Goal: Find specific page/section: Find specific page/section

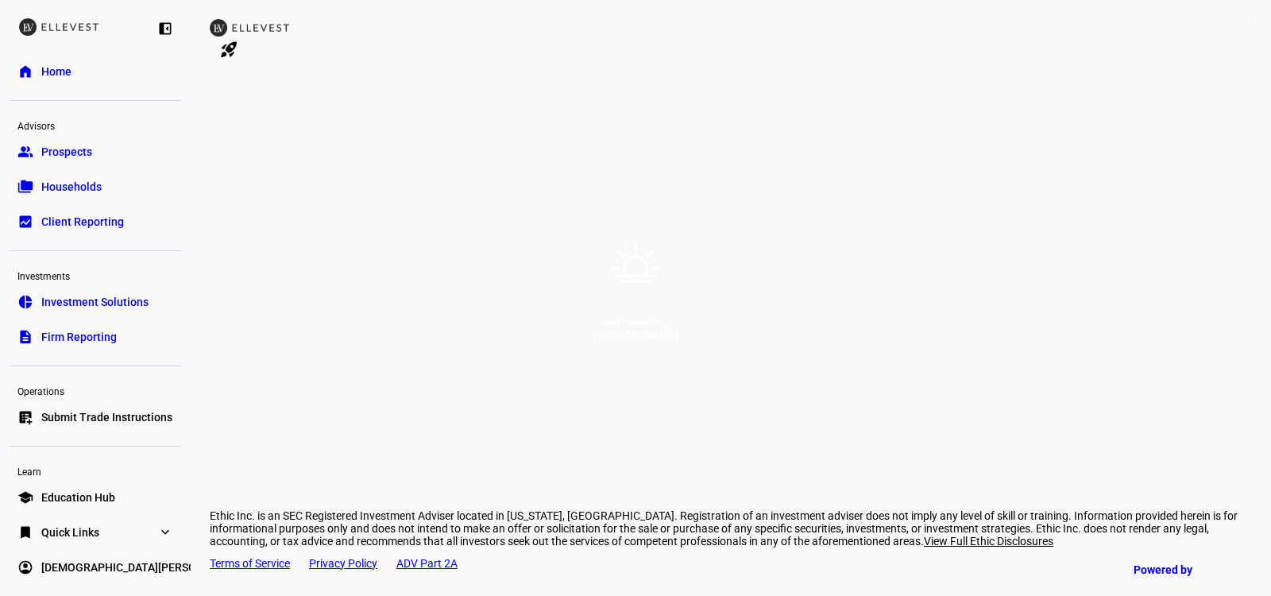
click at [918, 246] on div "Good morning, [PERSON_NAME]" at bounding box center [635, 298] width 1271 height 596
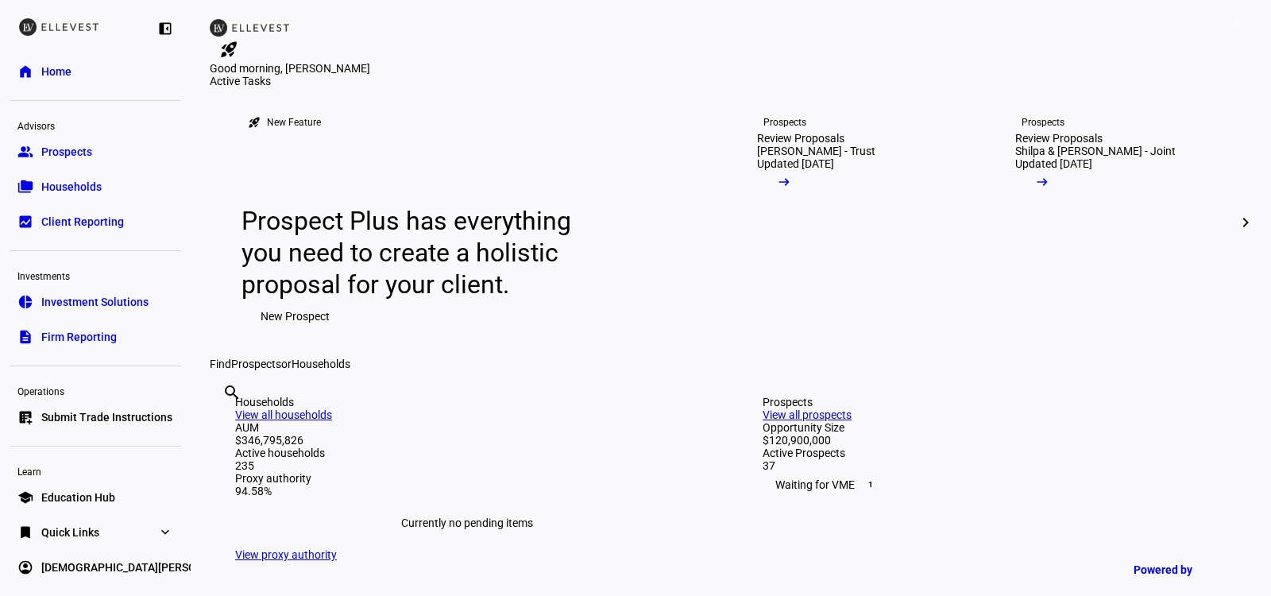
scroll to position [2, 0]
click at [83, 519] on link "bookmark Quick Links expand_more" at bounding box center [96, 530] width 172 height 32
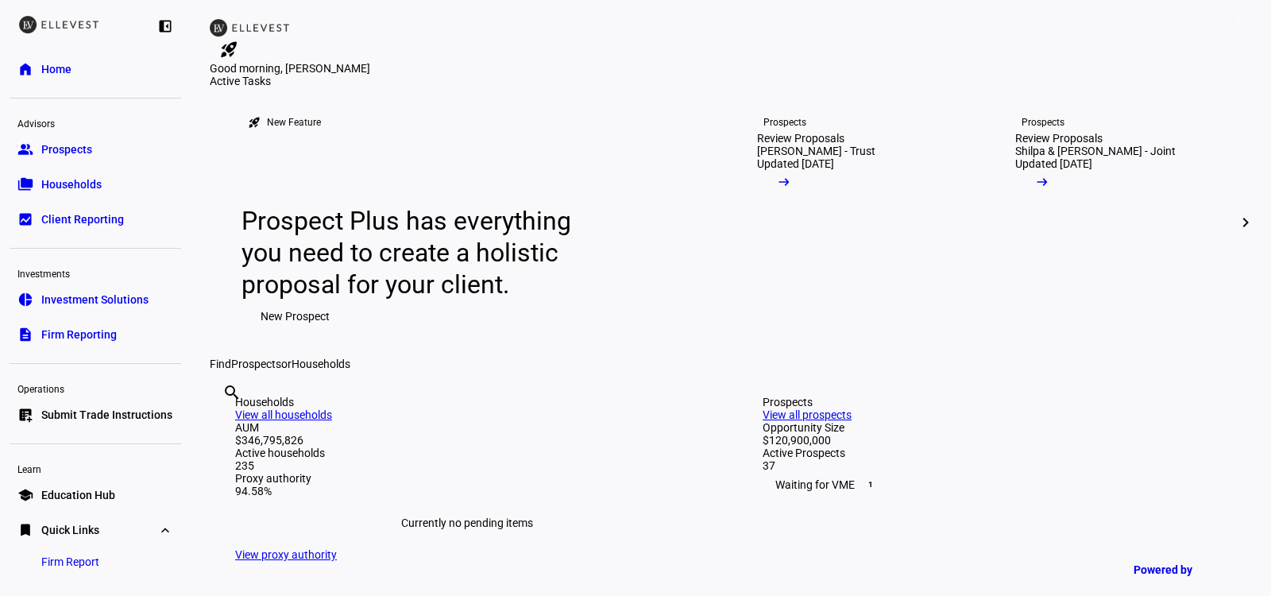
scroll to position [44, 0]
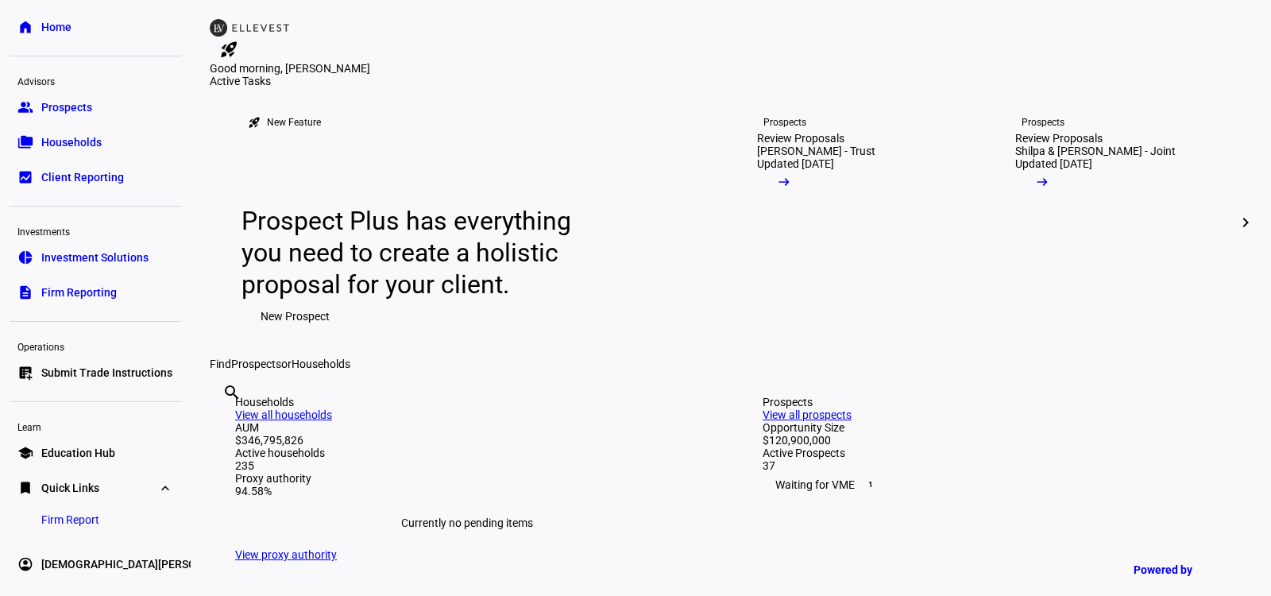
click at [82, 520] on span "Firm Report" at bounding box center [70, 520] width 58 height 16
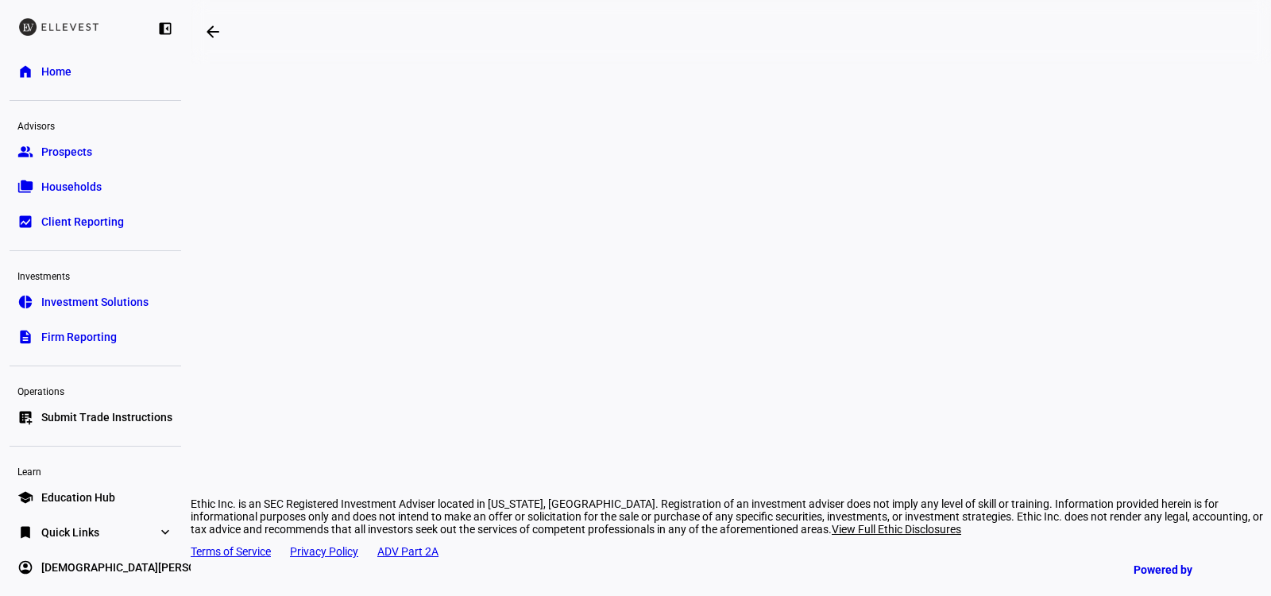
click at [1160, 297] on div "arrow_backwards Ethic Inc. is an SEC Registered Investment Adviser located in […" at bounding box center [731, 298] width 1081 height 596
click at [85, 188] on span "Households" at bounding box center [71, 187] width 60 height 16
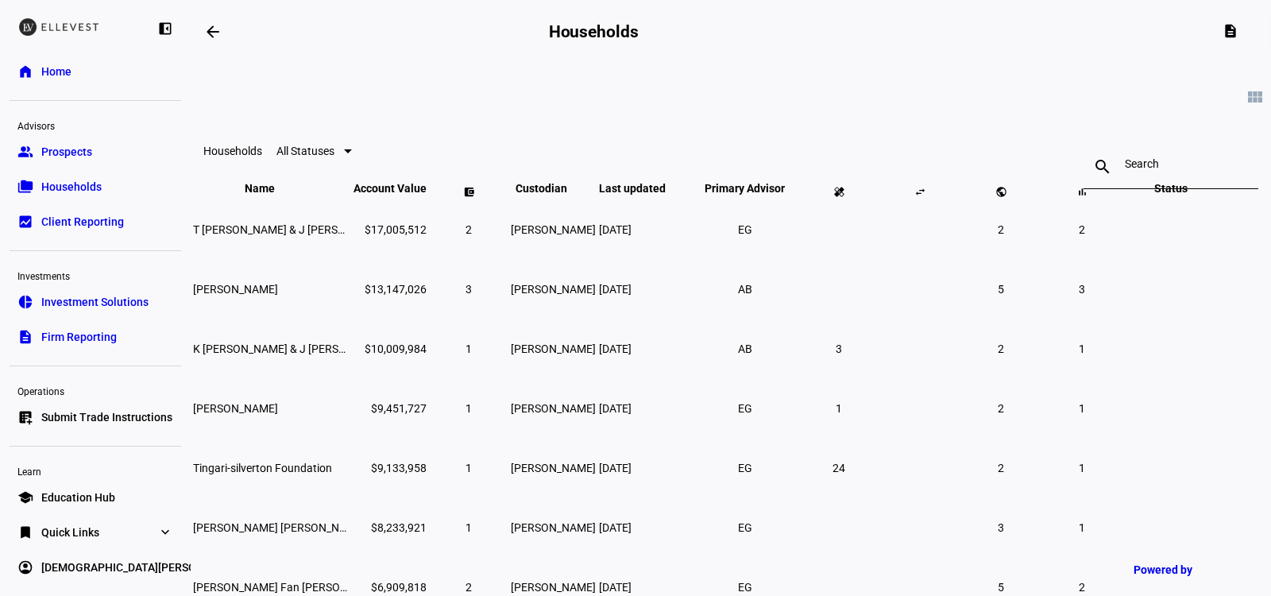
click at [1125, 169] on input at bounding box center [1171, 163] width 92 height 13
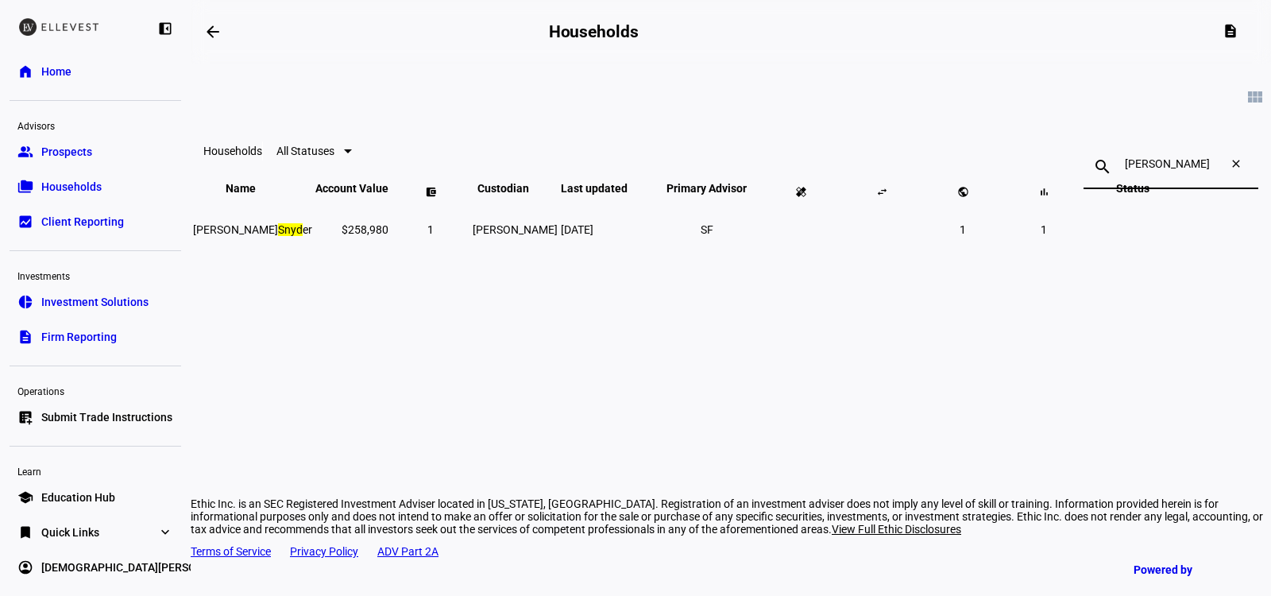
type input "[PERSON_NAME]"
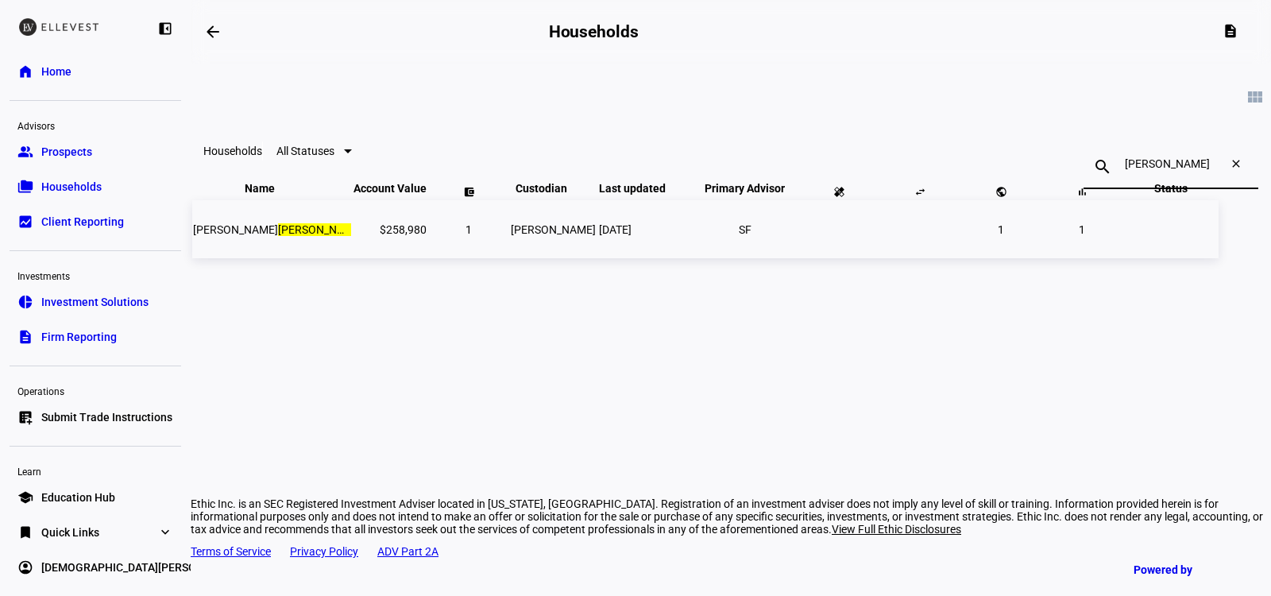
click at [479, 242] on td "1" at bounding box center [468, 229] width 79 height 58
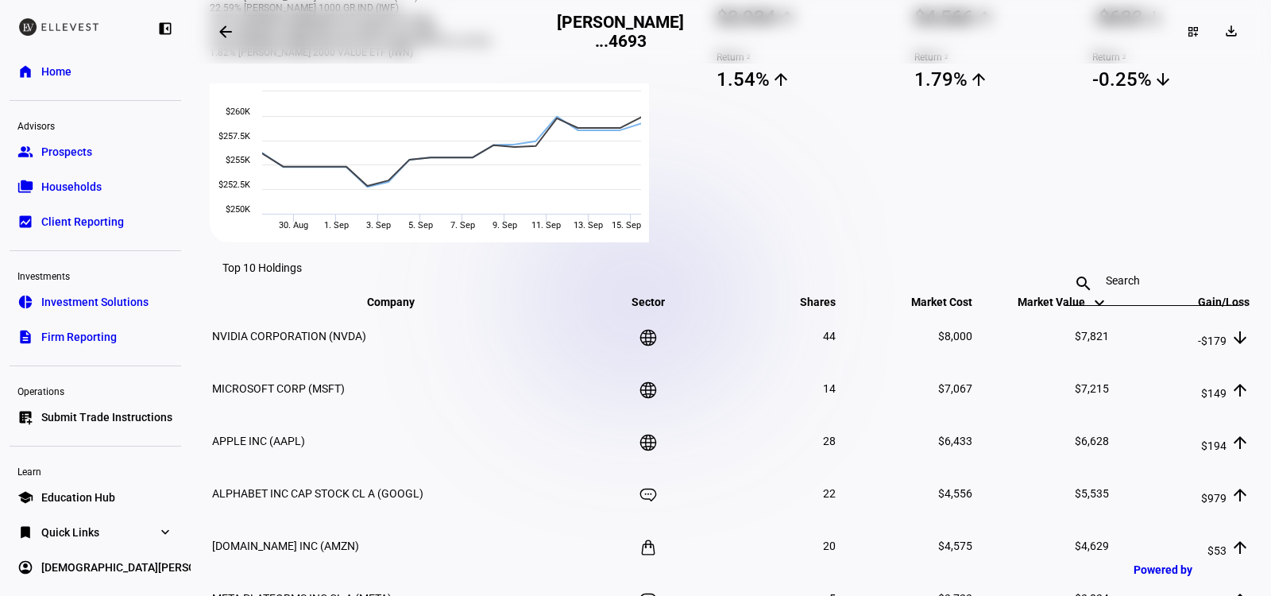
scroll to position [796, 0]
